Goal: Register for event/course

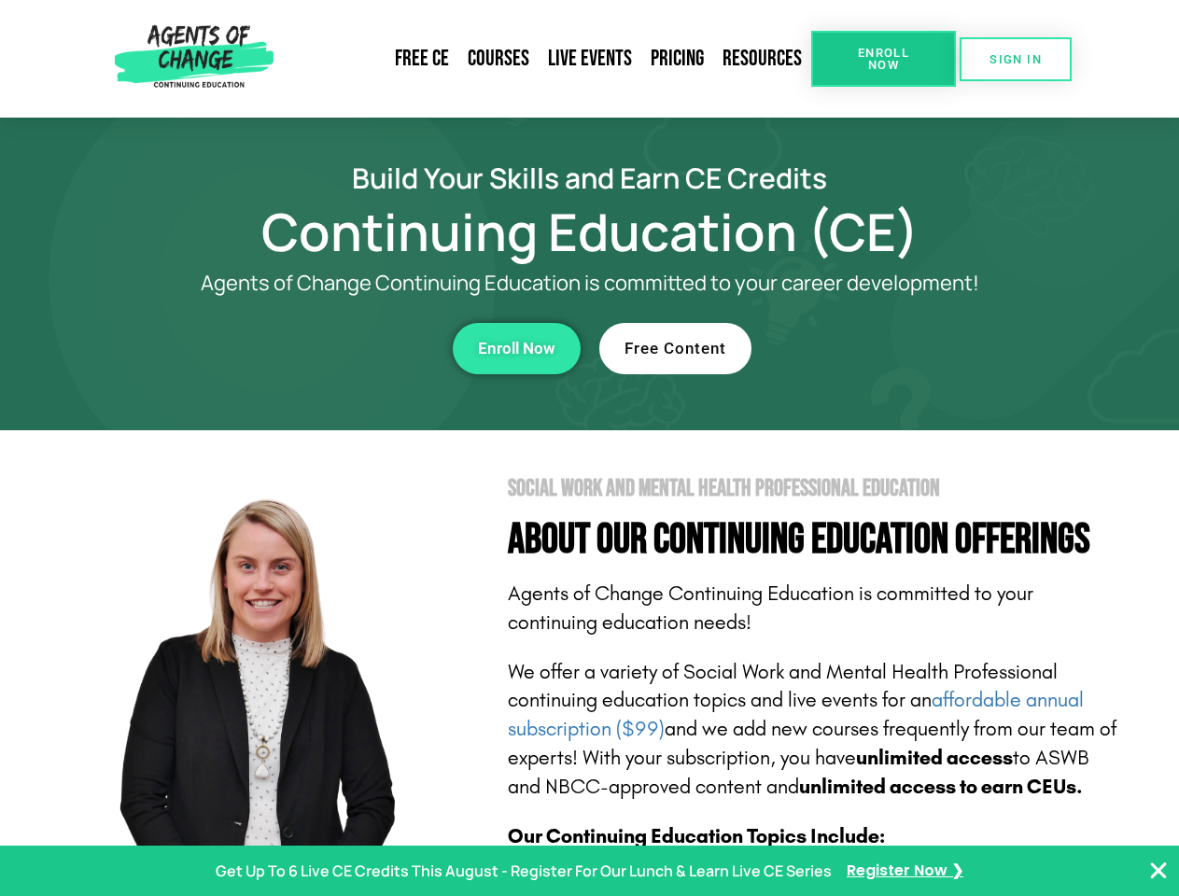
click at [589, 448] on section "Social Work and Mental Health Professional Education About Our Continuing Educa…" at bounding box center [589, 822] width 1179 height 784
click at [883, 59] on span "Enroll Now" at bounding box center [883, 59] width 85 height 24
click at [1015, 59] on span "SIGN IN" at bounding box center [1015, 59] width 52 height 12
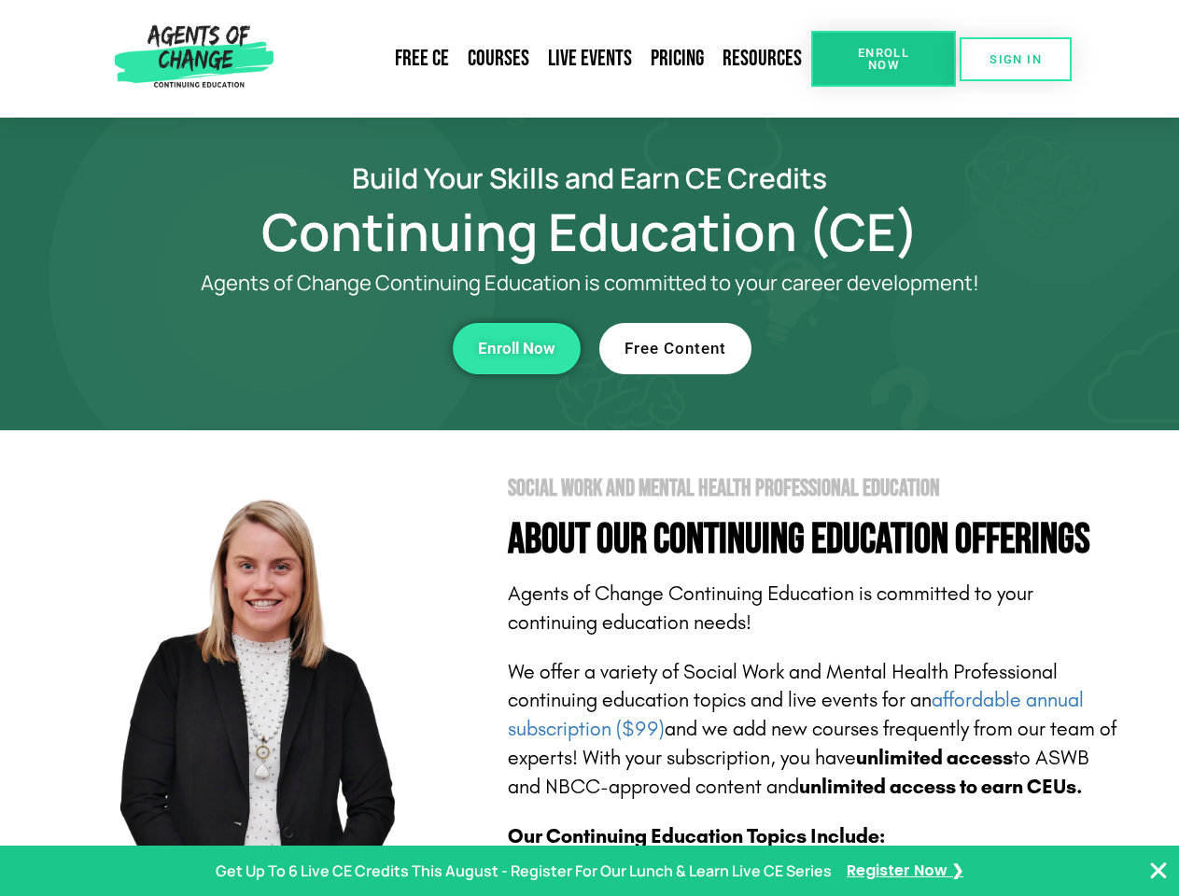
click at [324, 348] on div "Enroll Now" at bounding box center [323, 348] width 513 height 51
click at [516, 348] on span "Enroll Now" at bounding box center [516, 349] width 77 height 16
click at [856, 348] on div "Free Content" at bounding box center [855, 348] width 513 height 51
